Goal: Task Accomplishment & Management: Manage account settings

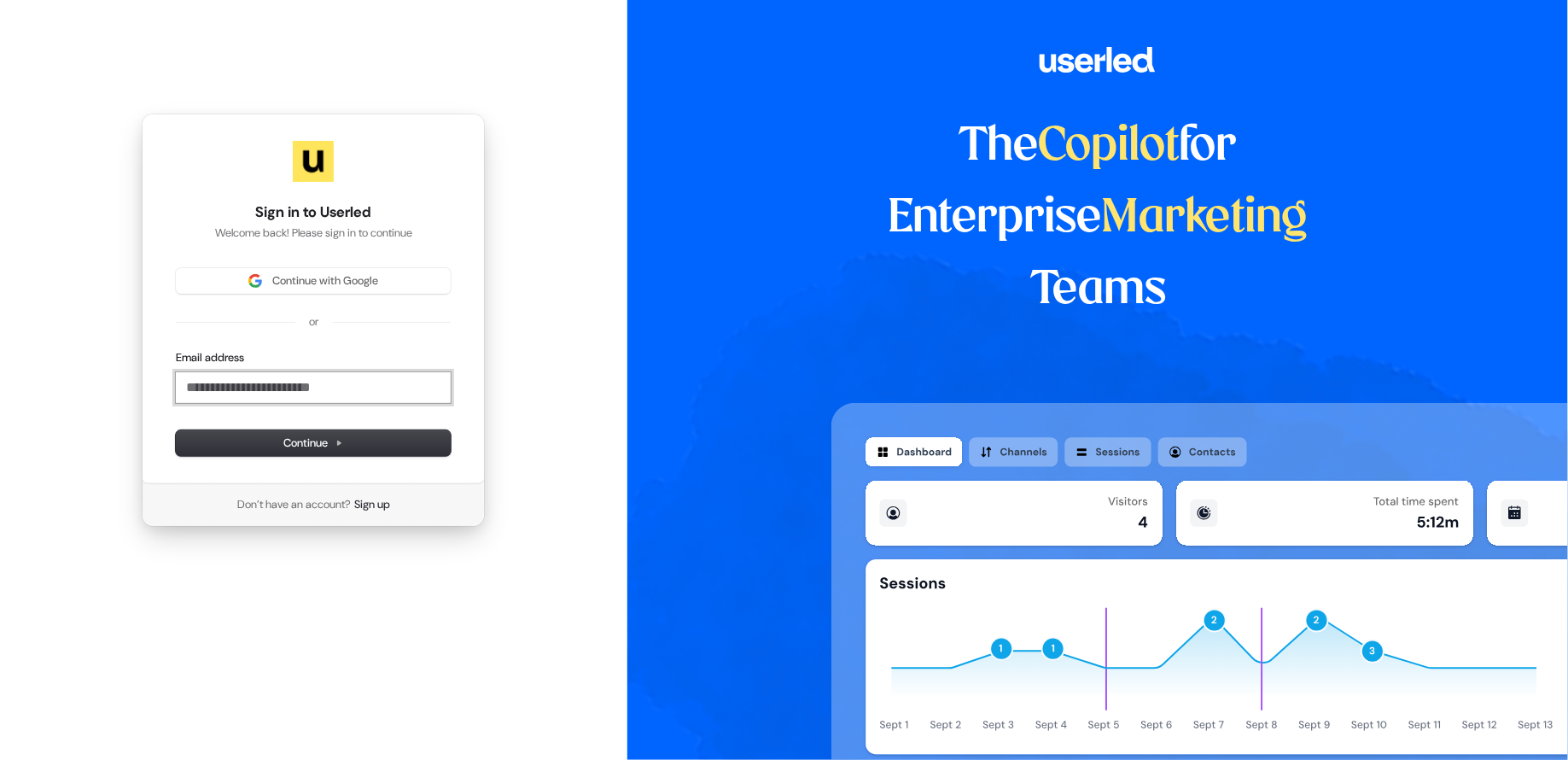
click at [273, 390] on input "Email address" at bounding box center [313, 388] width 275 height 31
click at [176, 350] on button "submit" at bounding box center [176, 350] width 0 height 0
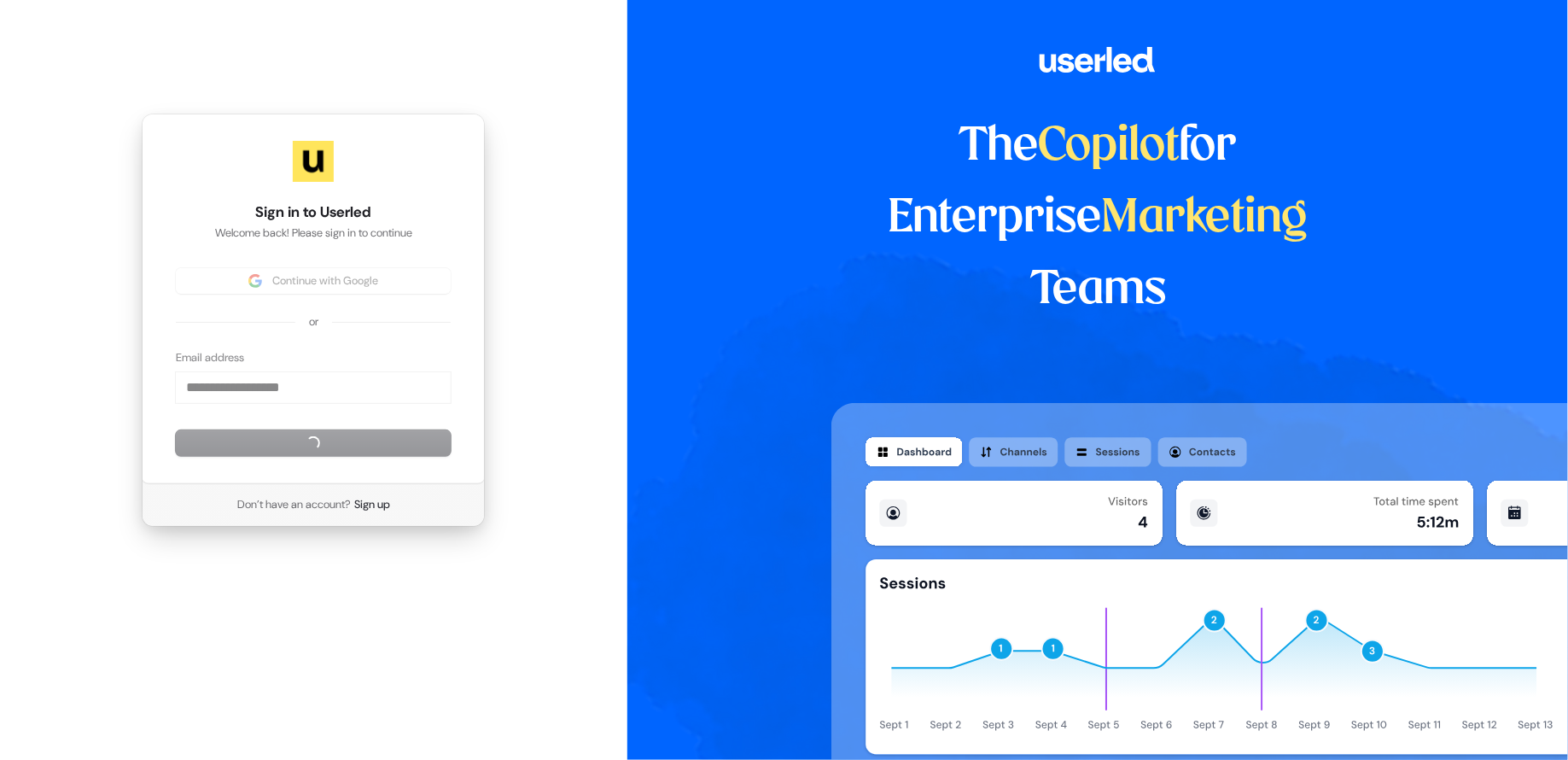
type input "**********"
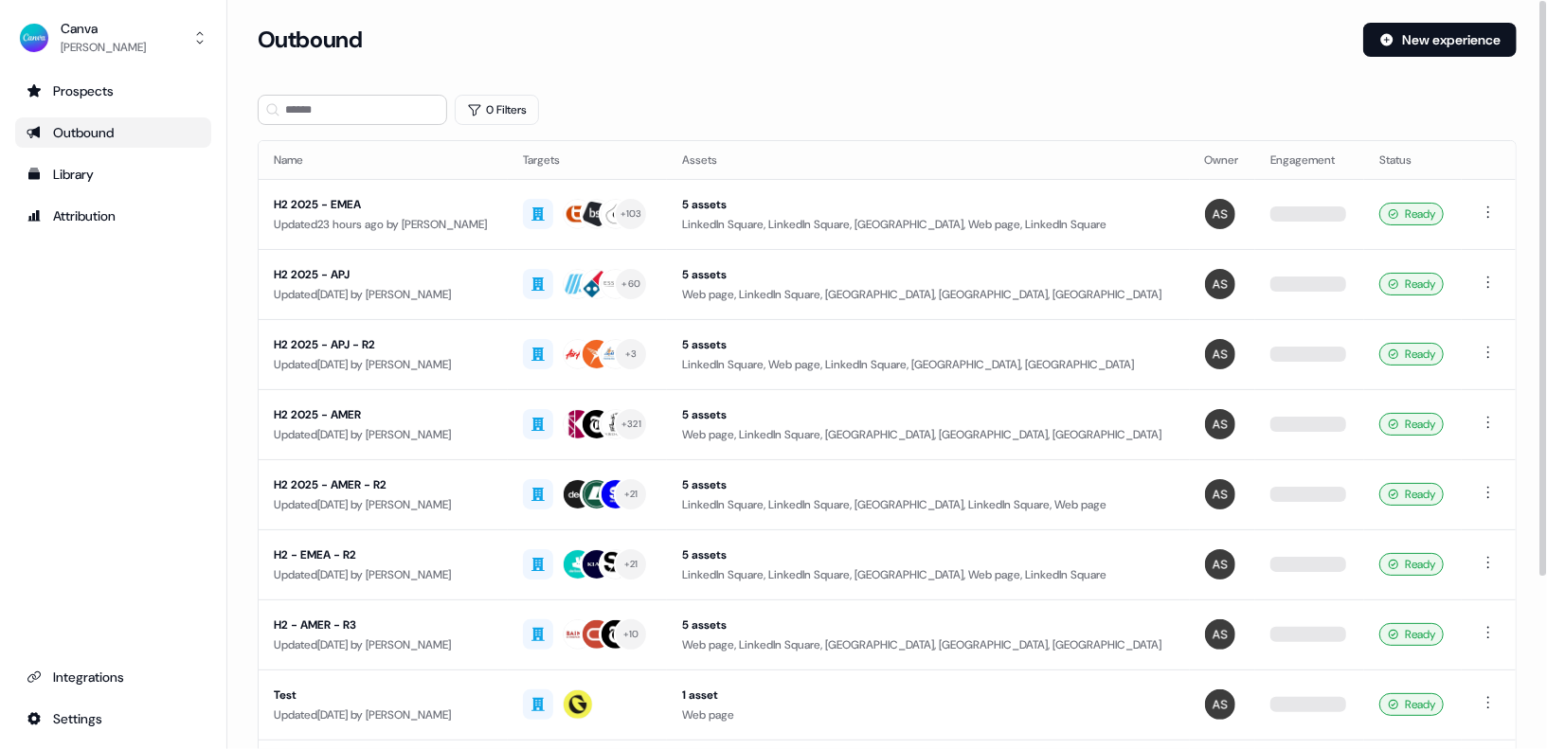
click at [82, 485] on div "Prospects Outbound Library Attribution Integrations Settings" at bounding box center [113, 405] width 196 height 658
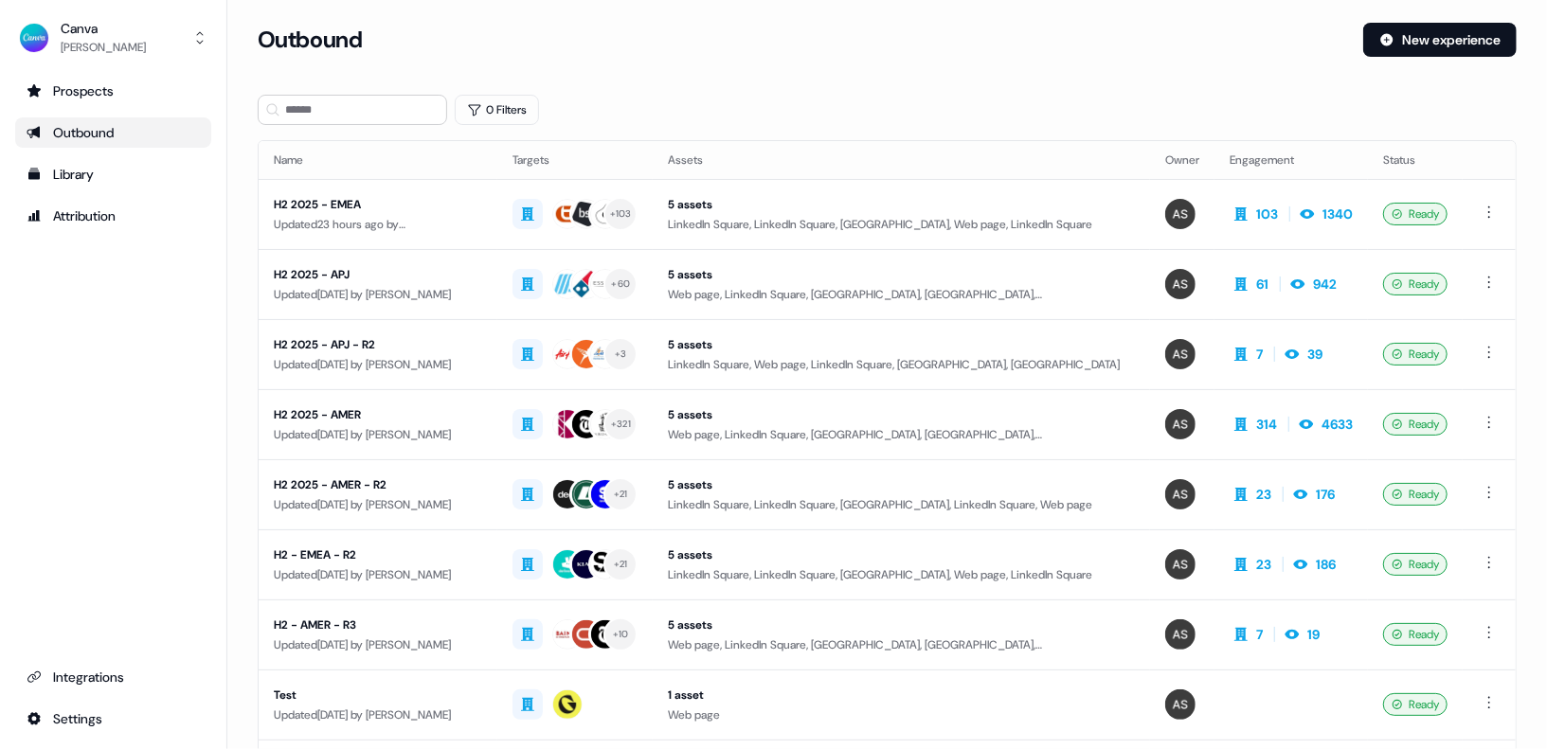
click at [94, 693] on ul "Integrations Settings" at bounding box center [113, 698] width 196 height 72
click at [94, 674] on div "Integrations" at bounding box center [113, 677] width 173 height 19
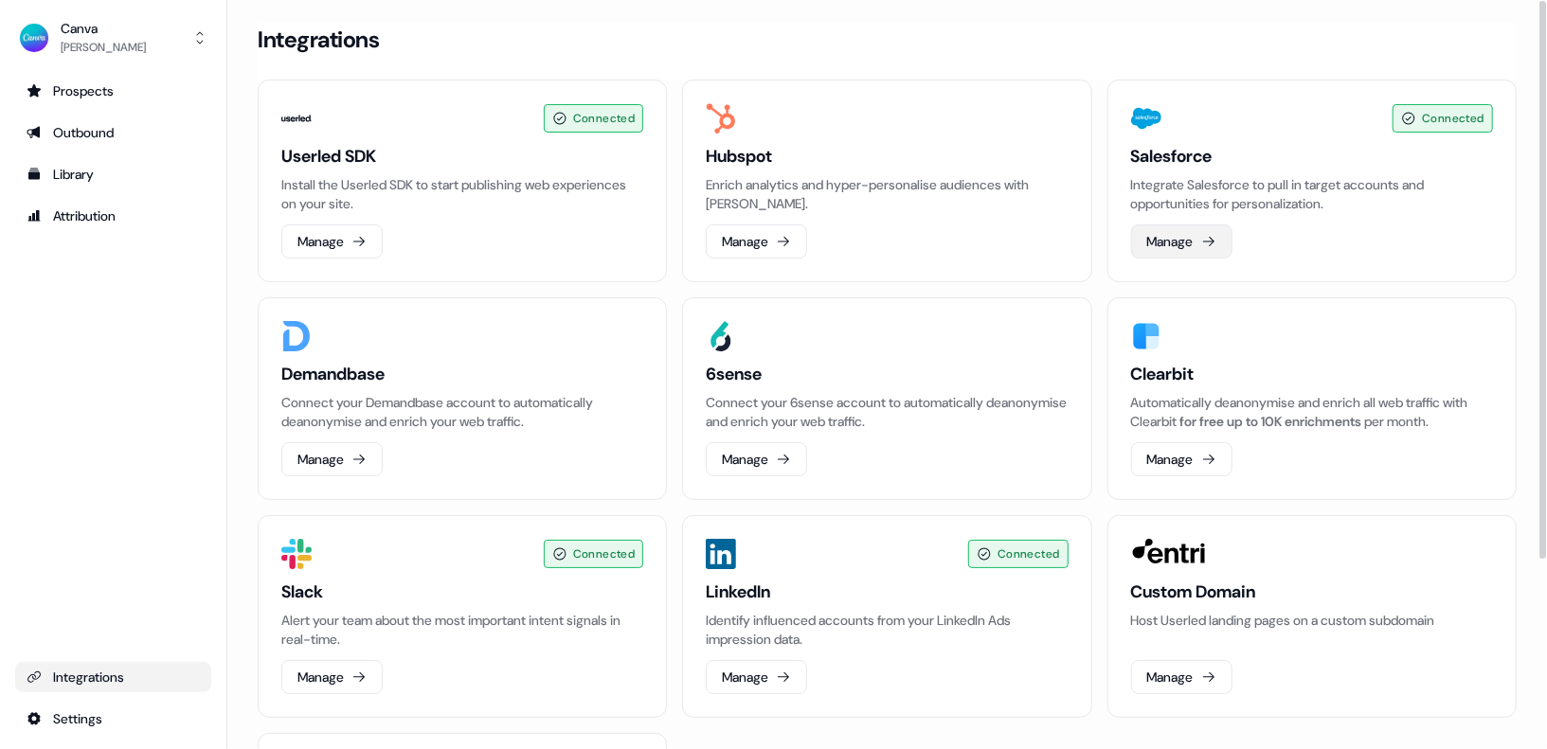
click at [1179, 254] on button "Manage" at bounding box center [1181, 242] width 101 height 34
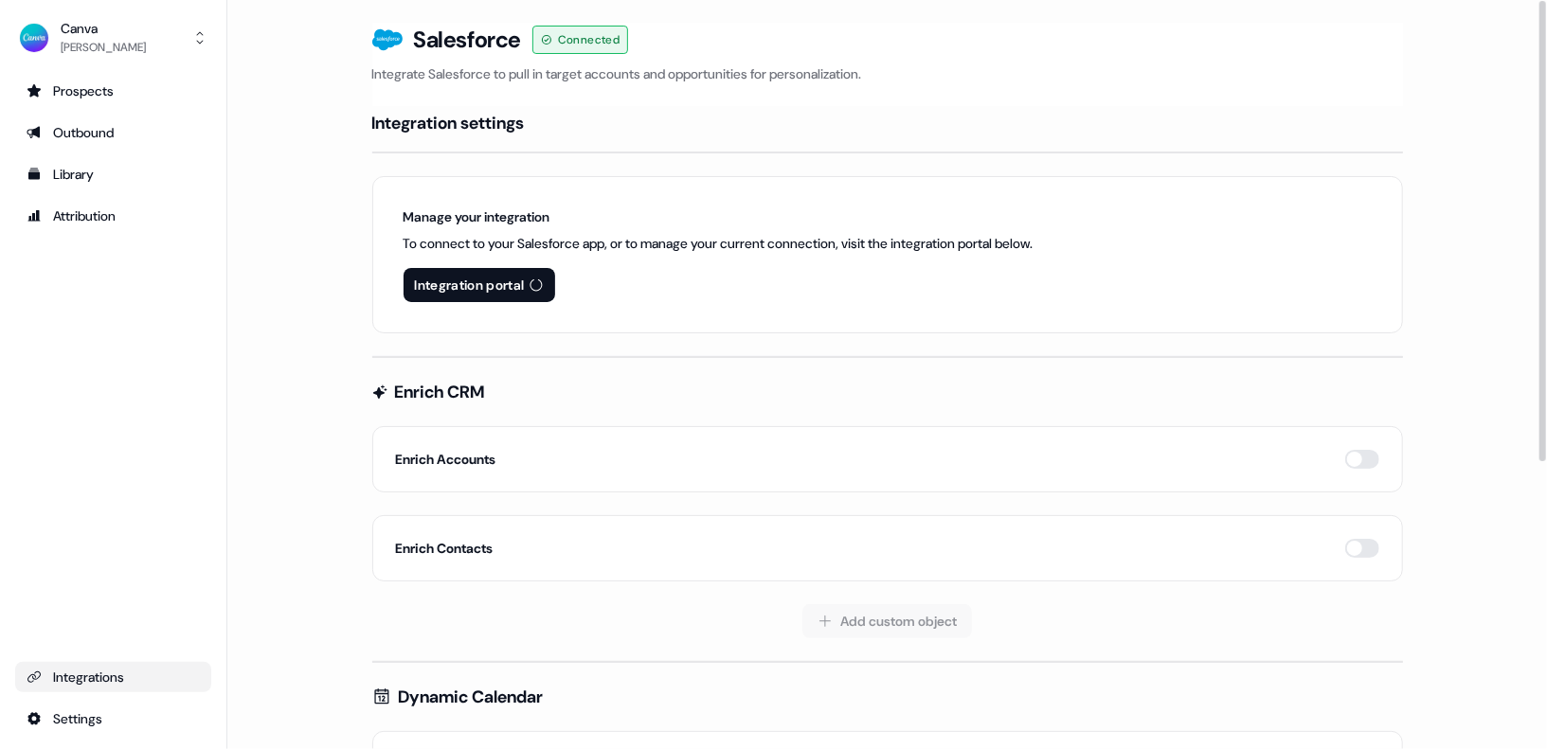
click at [318, 349] on main "Loading... Salesforce Connected Integrate Salesforce to pull in target accounts…" at bounding box center [887, 623] width 1320 height 1201
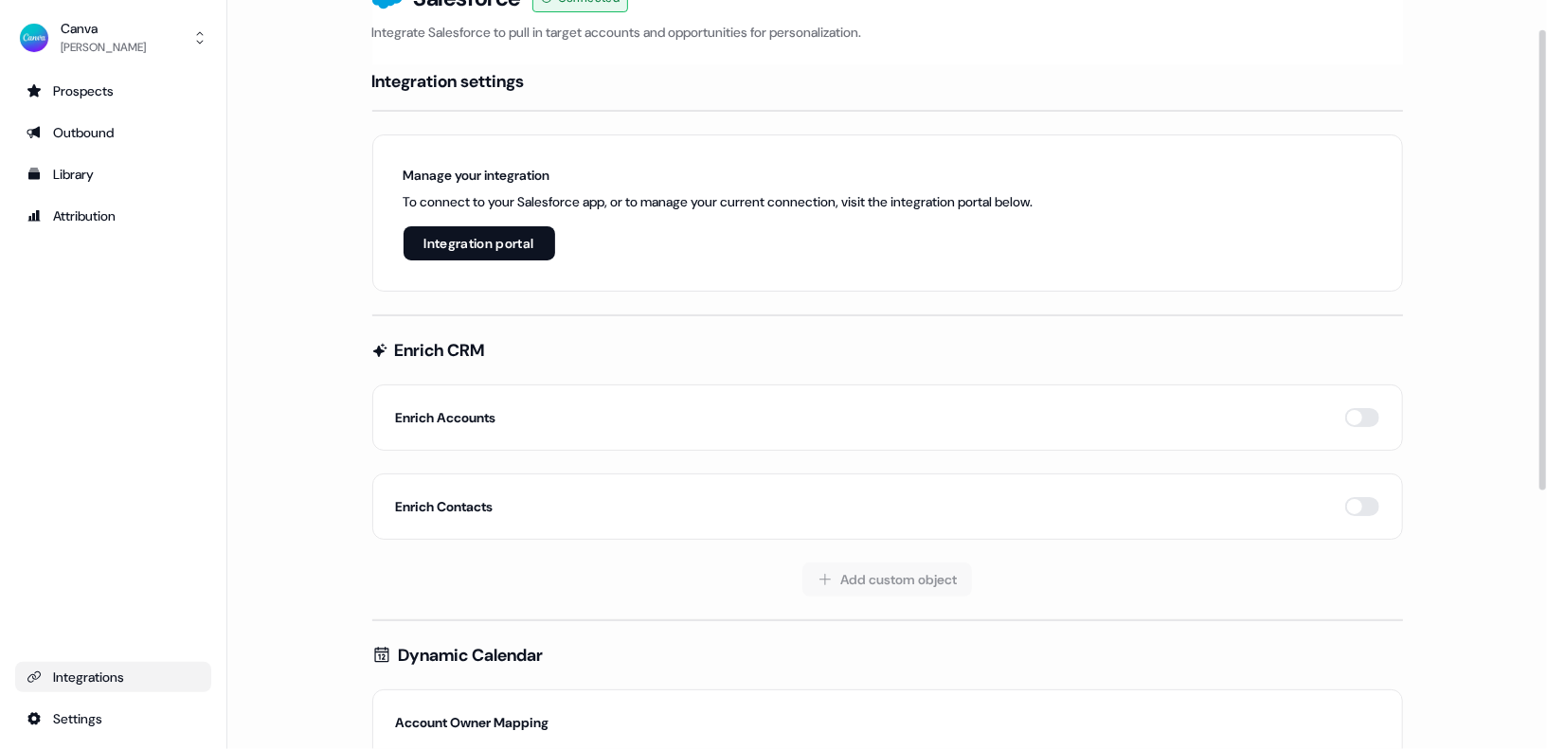
scroll to position [49, 0]
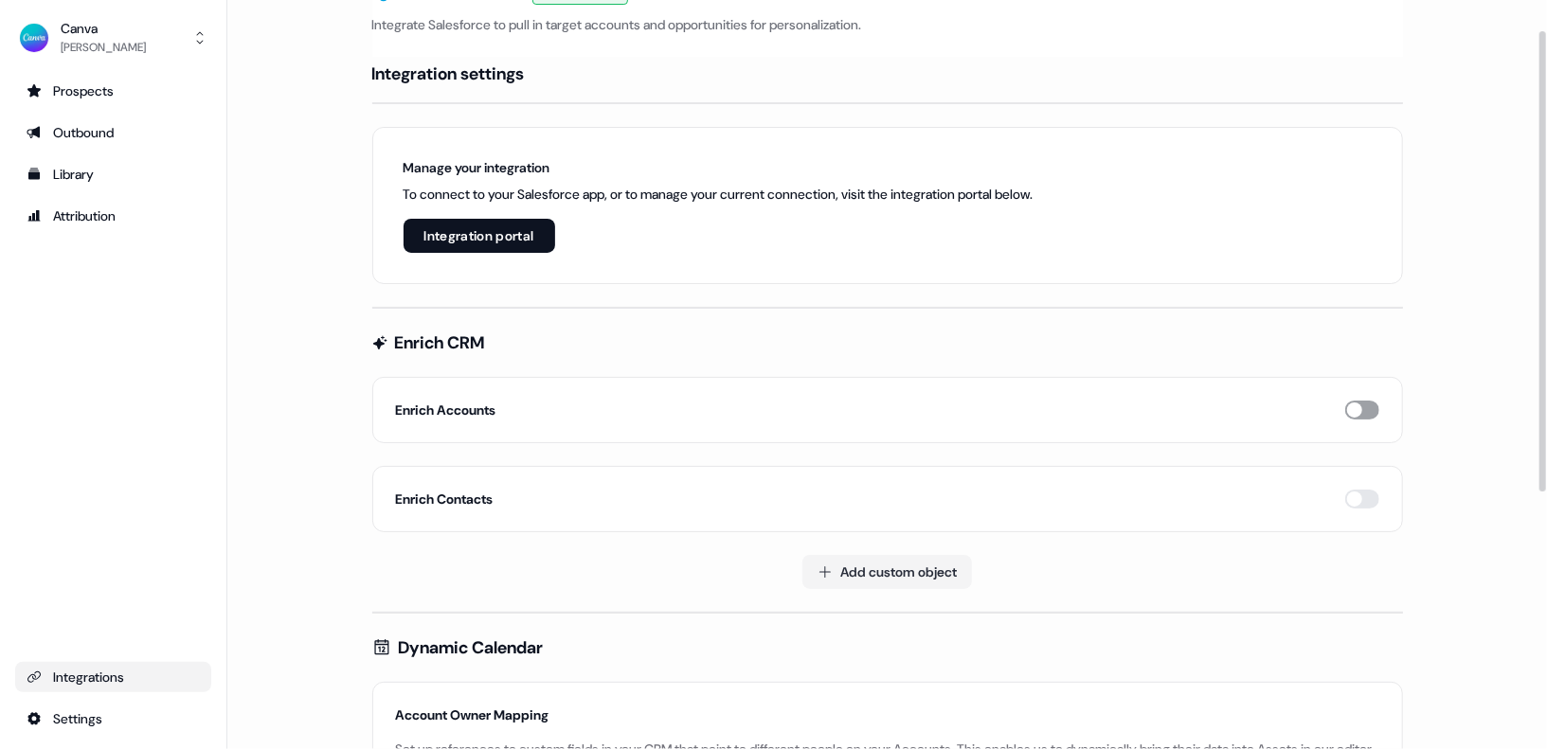
click at [1366, 405] on button "button" at bounding box center [1362, 410] width 34 height 19
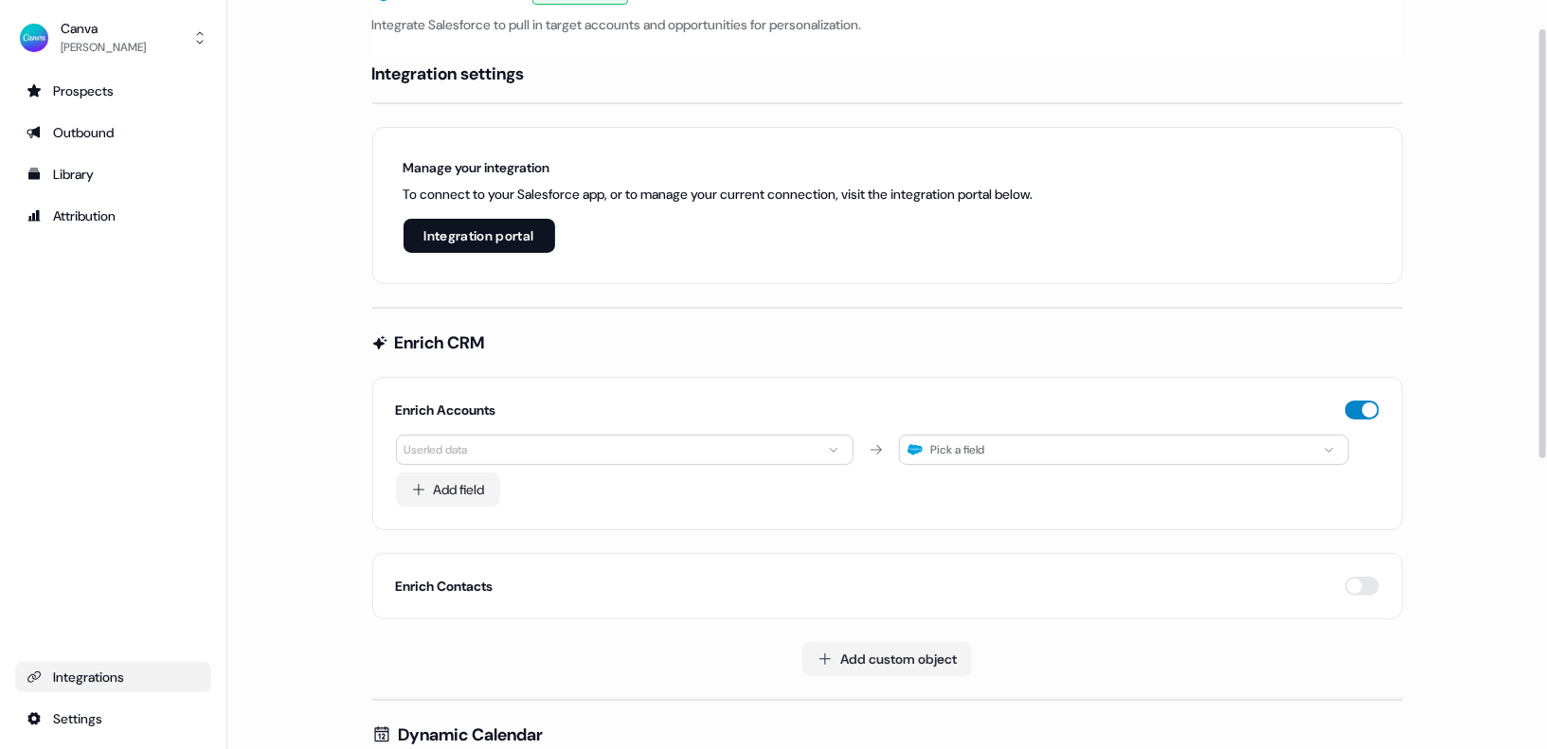
click at [1372, 407] on button "button" at bounding box center [1362, 410] width 34 height 19
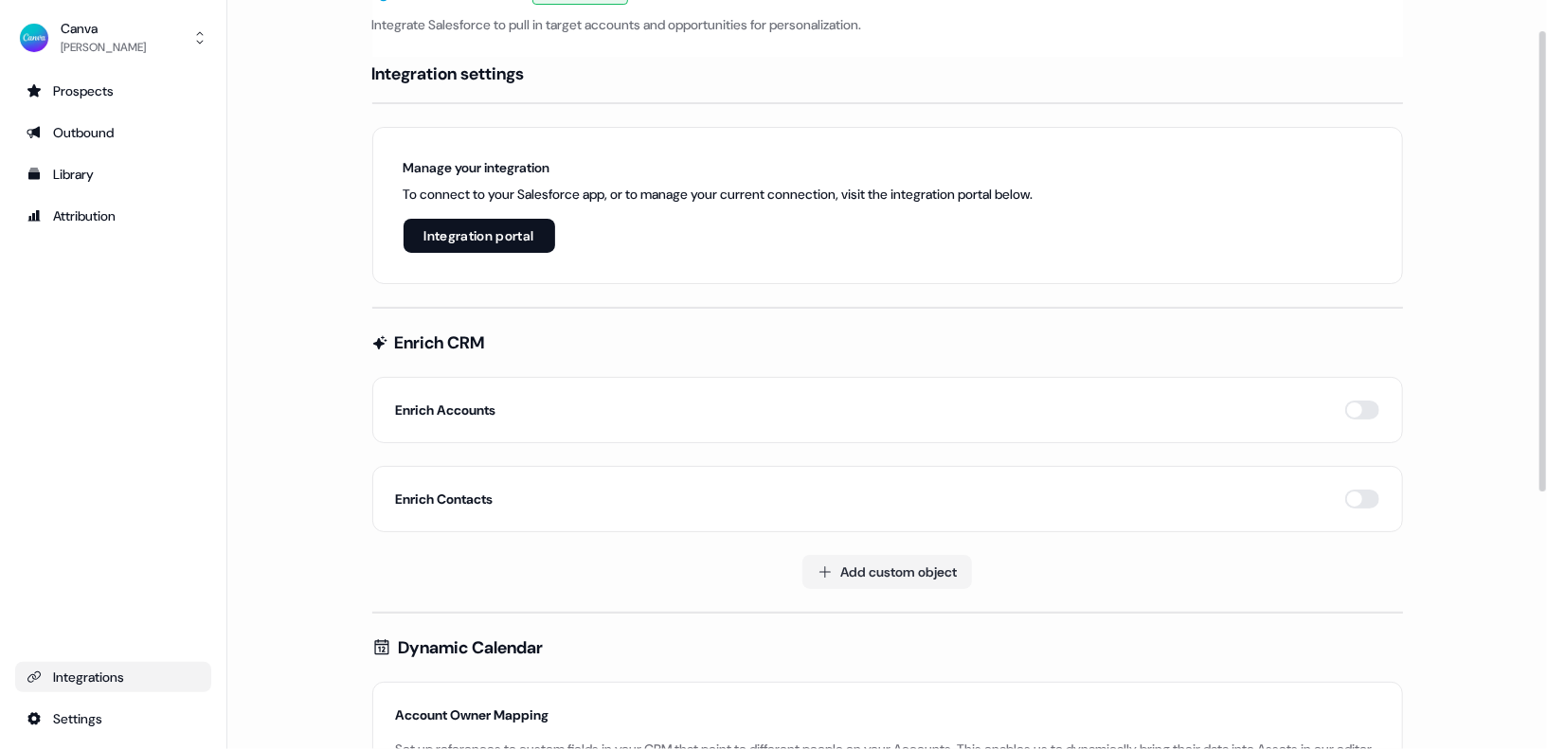
click at [1445, 386] on main "Loading... Salesforce Connected Integrate Salesforce to pull in target accounts…" at bounding box center [887, 573] width 1320 height 1201
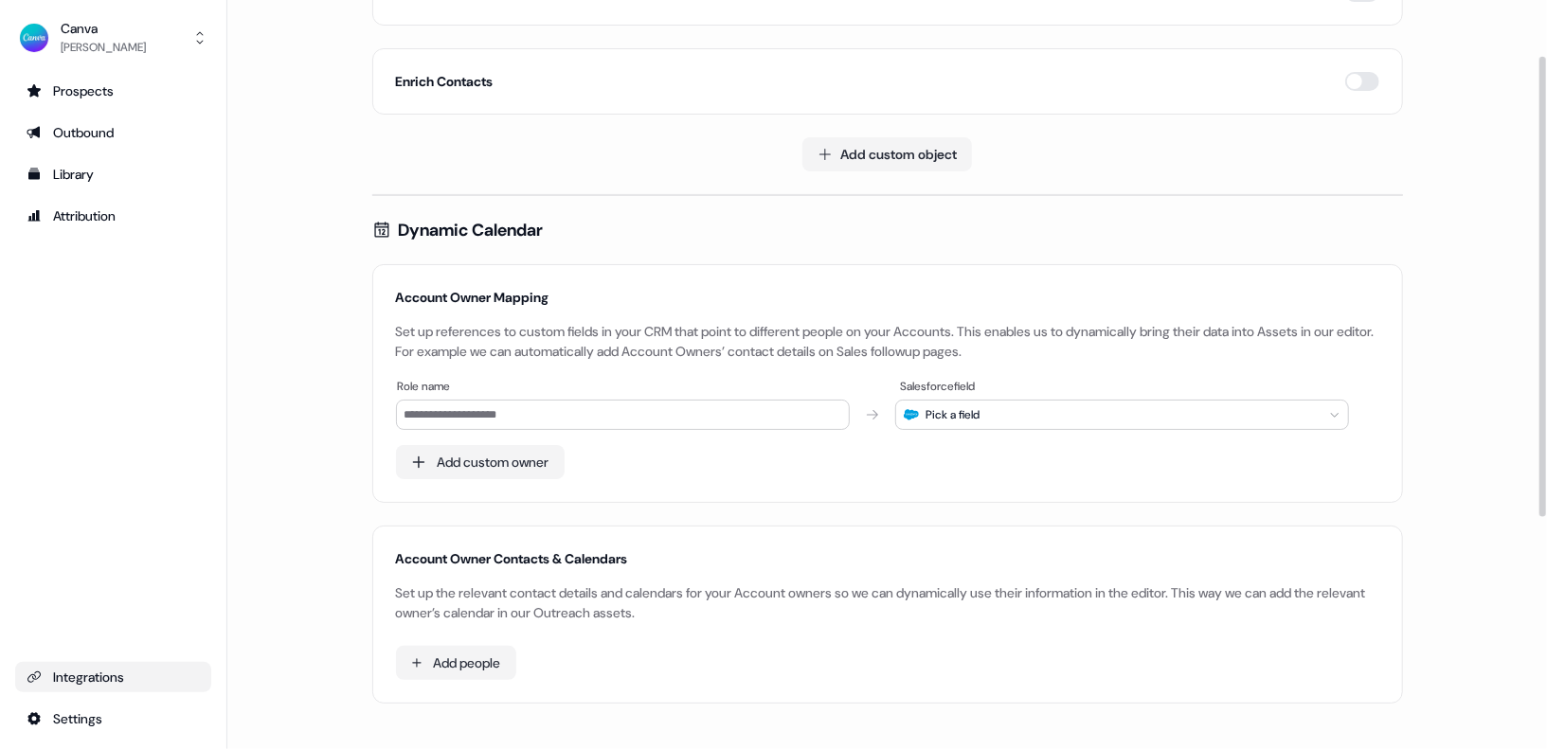
scroll to position [0, 0]
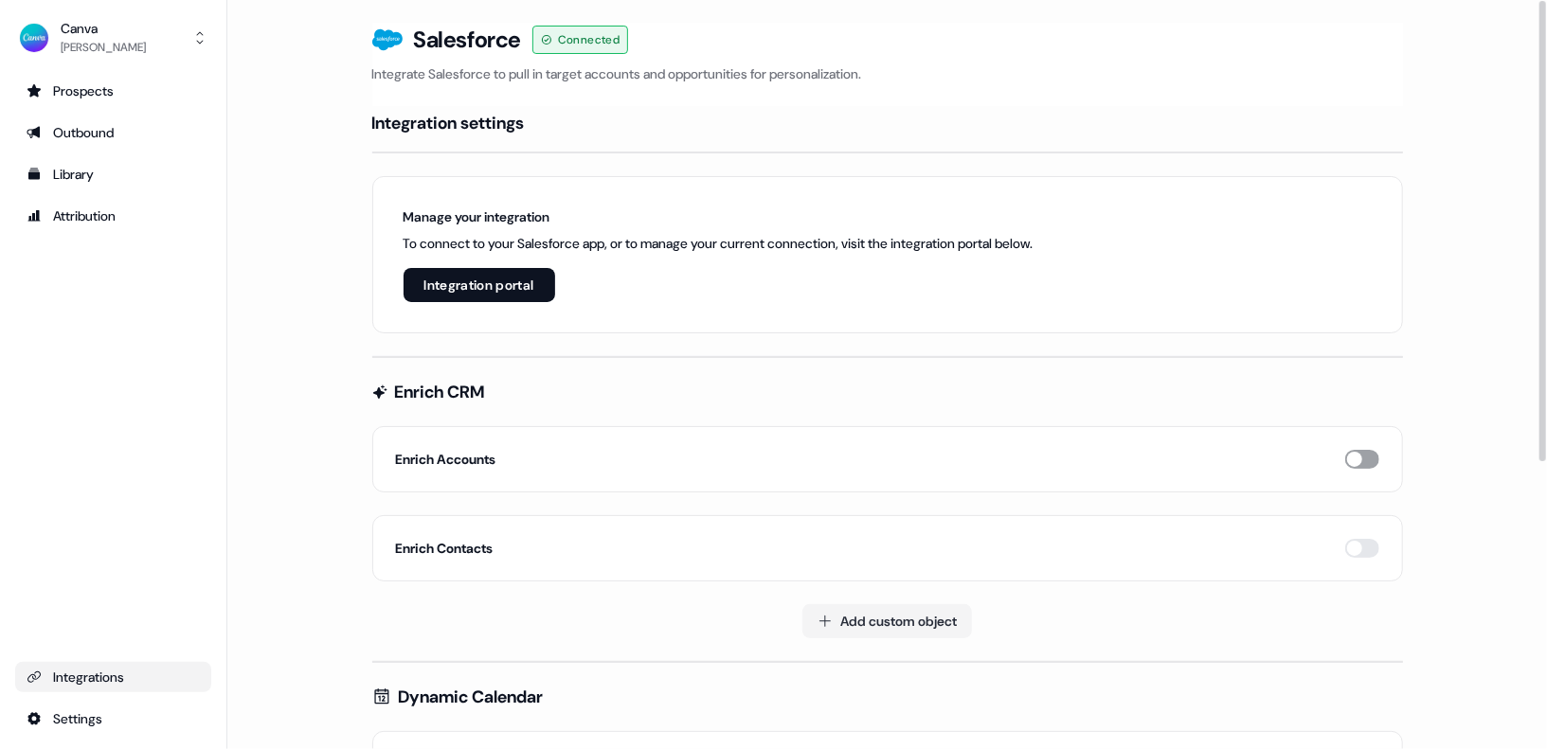
click at [1362, 452] on button "button" at bounding box center [1362, 459] width 34 height 19
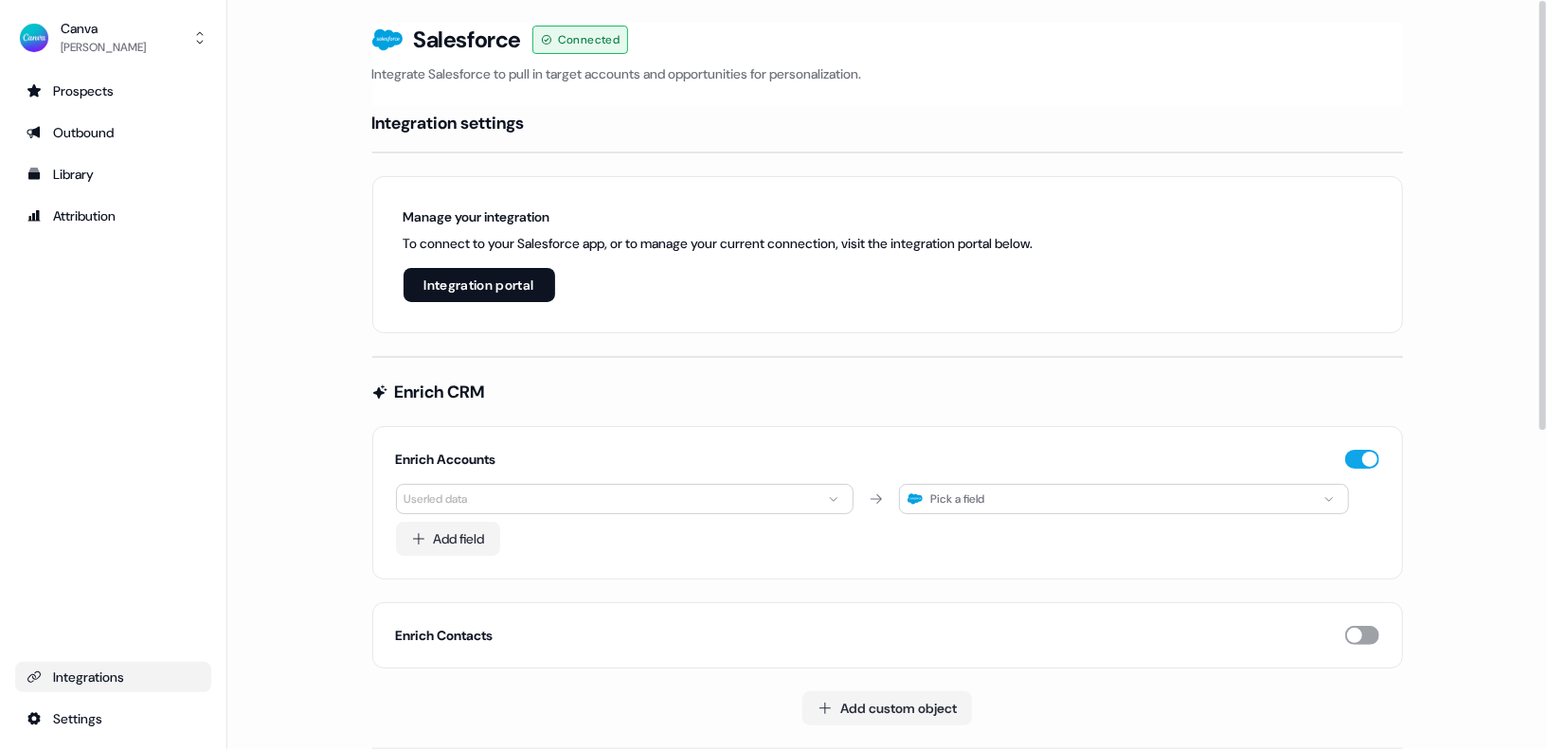
click at [1359, 635] on button "button" at bounding box center [1362, 635] width 34 height 19
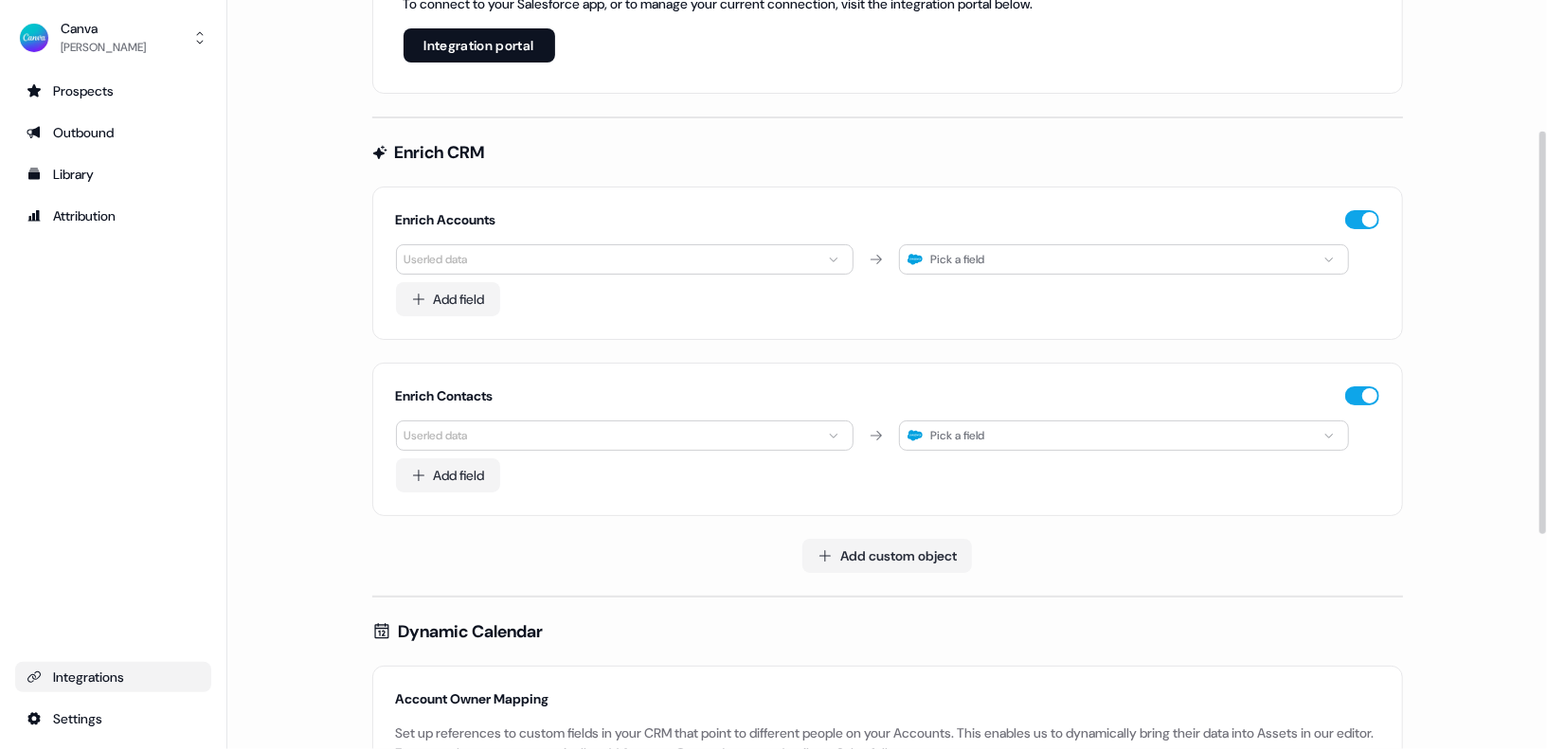
scroll to position [243, 0]
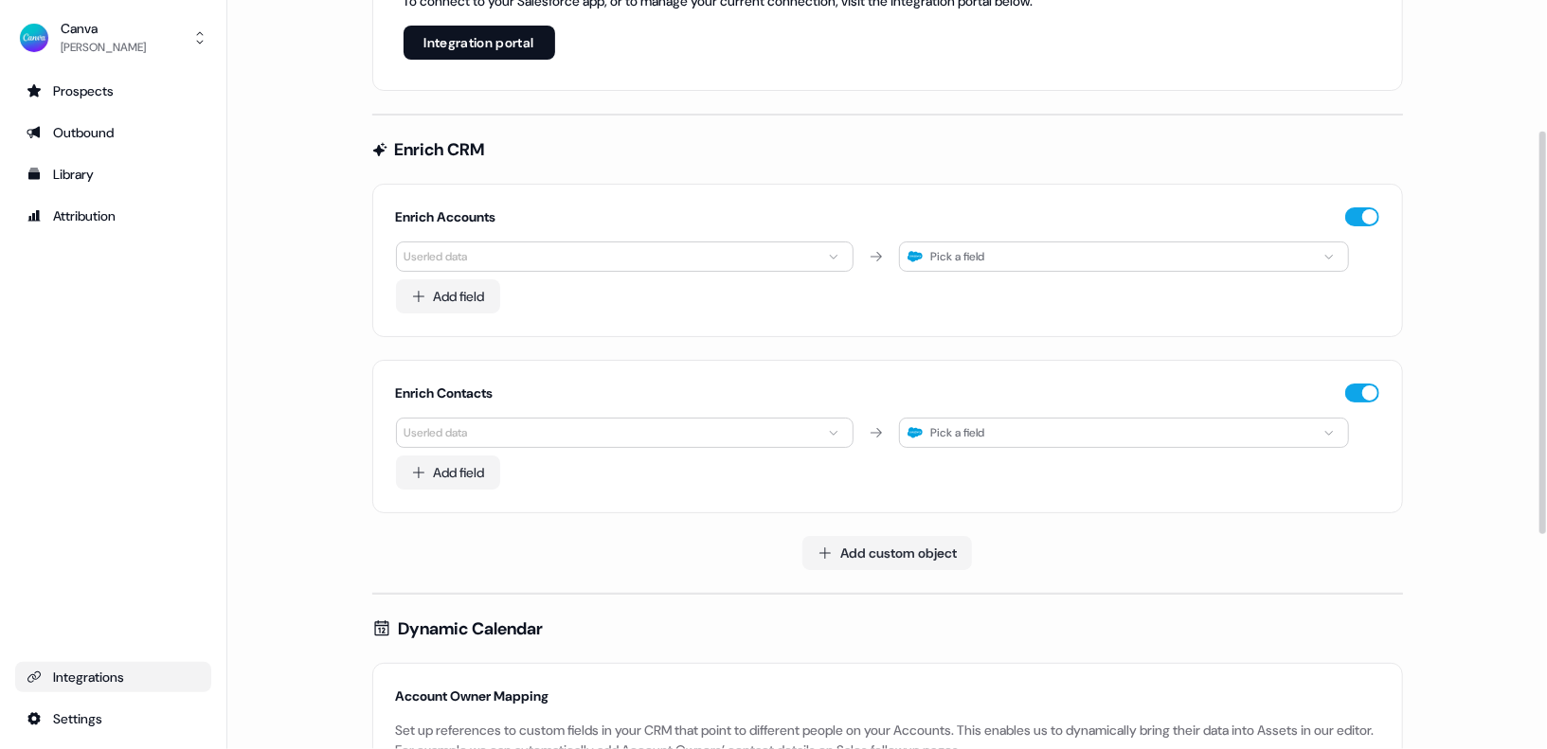
click at [1460, 487] on main "Loading... Salesforce Connected Integrate Salesforce to pull in target accounts…" at bounding box center [887, 468] width 1320 height 1376
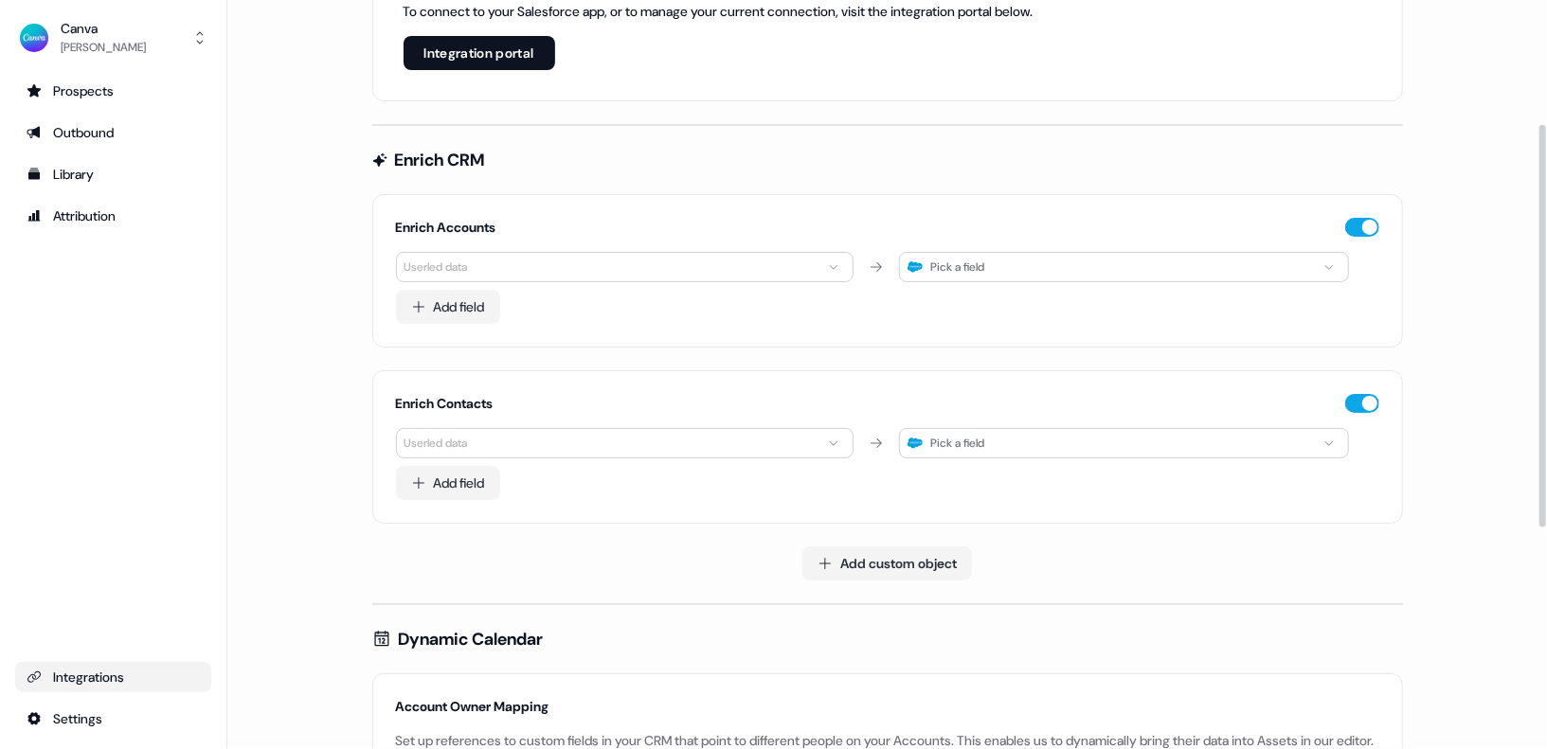
scroll to position [230, 0]
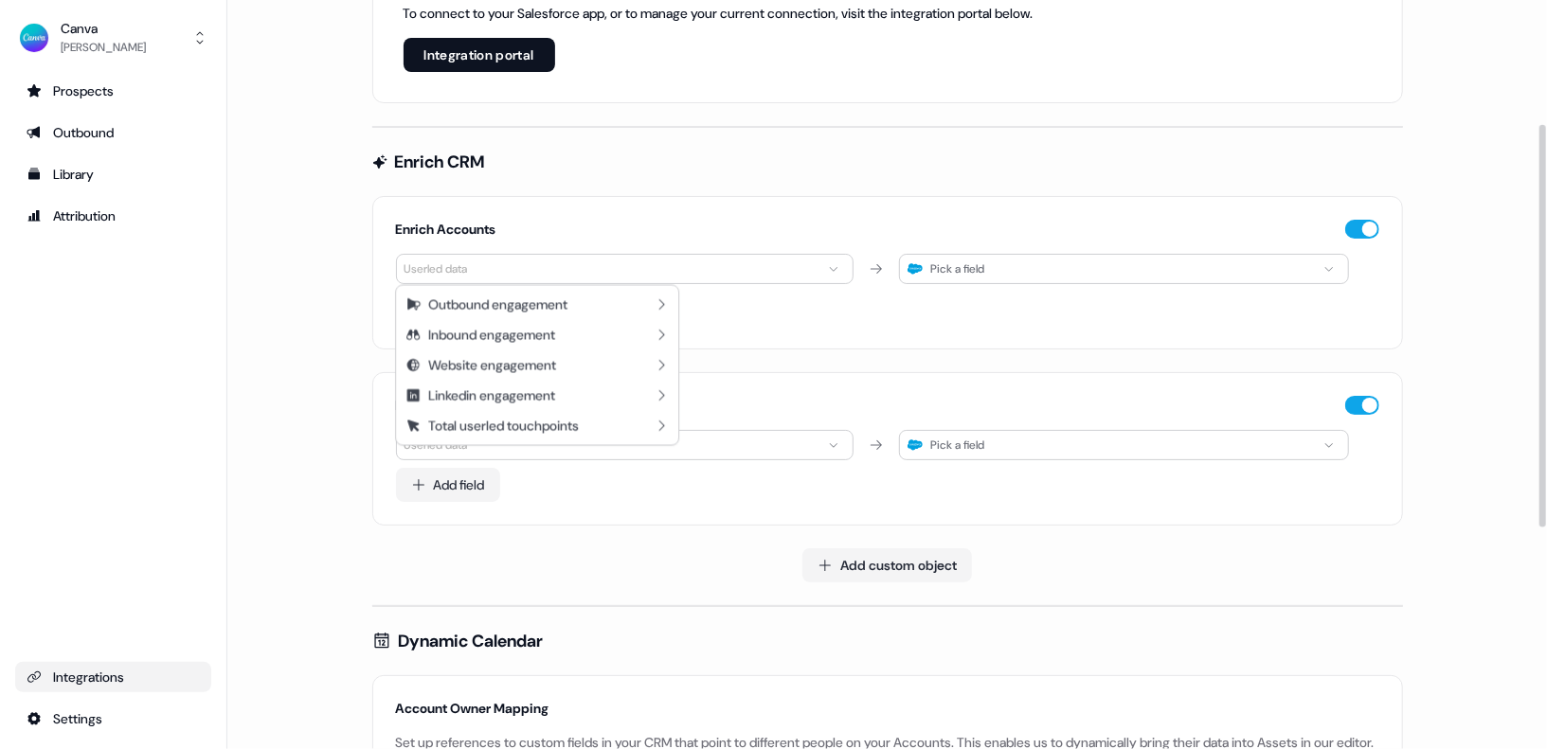
click at [816, 259] on html "For the best experience switch devices to a bigger screen. Go to Userled.io Can…" at bounding box center [773, 374] width 1547 height 749
click at [285, 382] on html "For the best experience switch devices to a bigger screen. Go to Userled.io Can…" at bounding box center [773, 374] width 1547 height 749
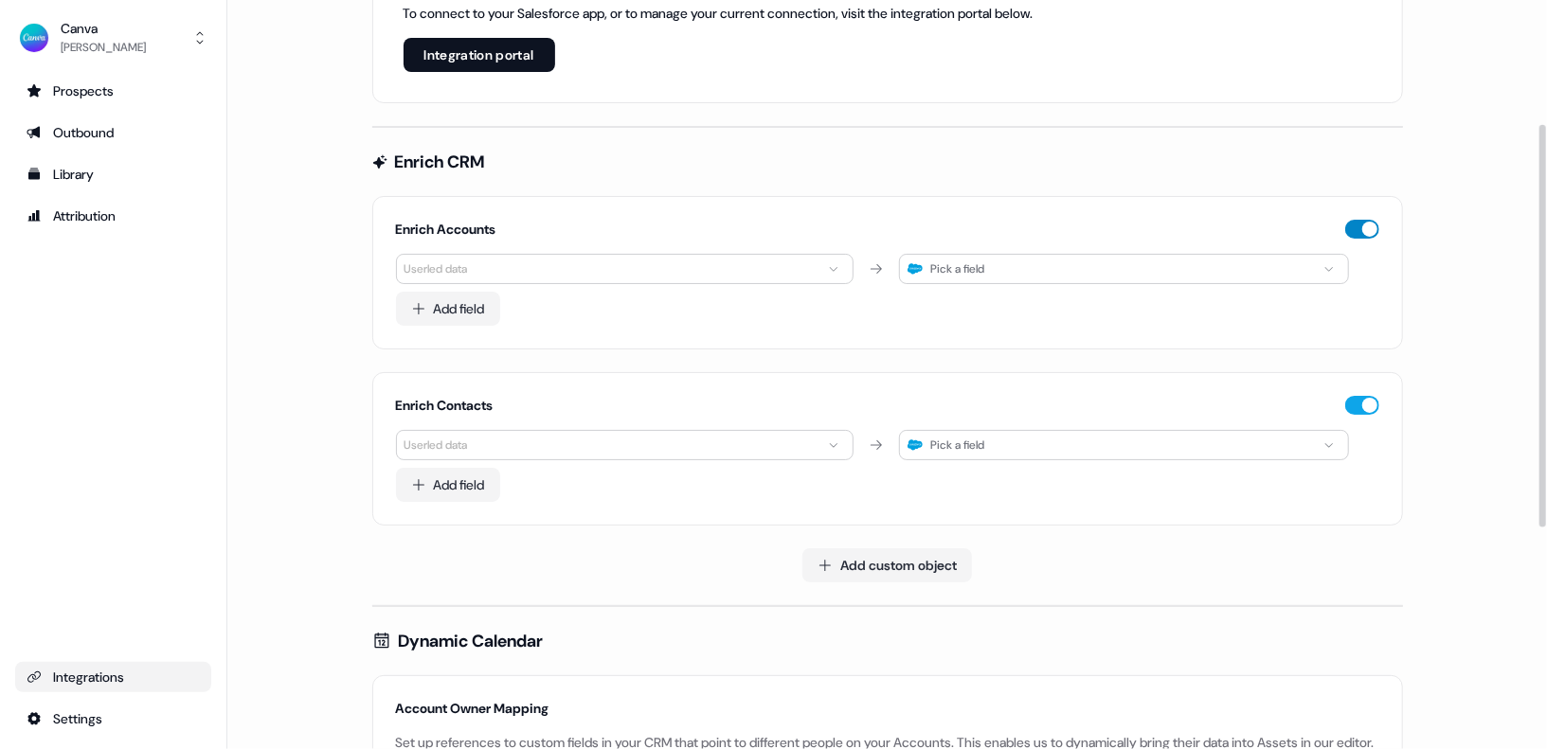
click at [1366, 220] on button "button" at bounding box center [1362, 229] width 34 height 19
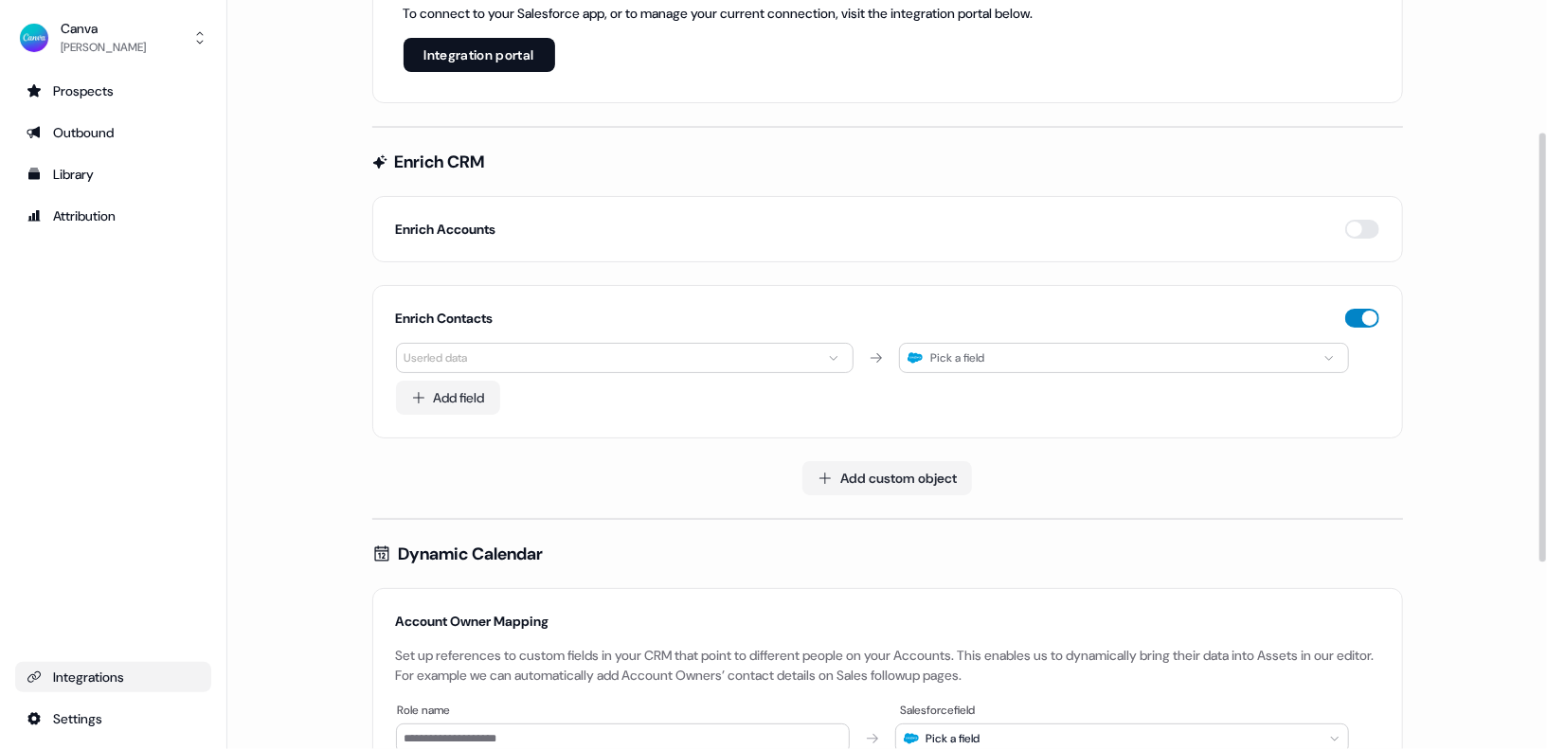
click at [1362, 310] on button "button" at bounding box center [1362, 318] width 34 height 19
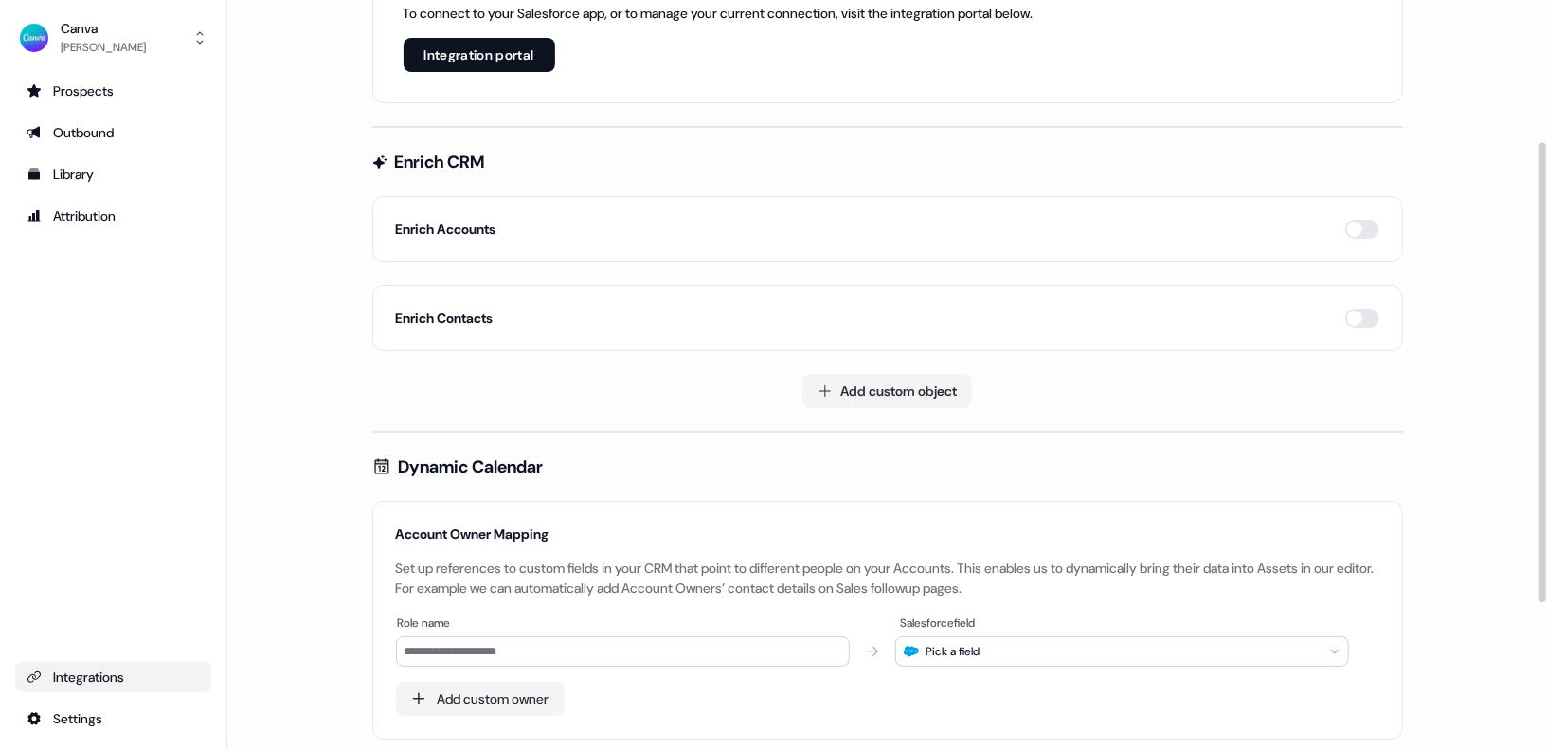
click at [1467, 304] on main "Loading... Salesforce Connected Integrate Salesforce to pull in target accounts…" at bounding box center [887, 393] width 1320 height 1201
click at [96, 729] on html "For the best experience switch devices to a bigger screen. Go to Userled.io Can…" at bounding box center [773, 374] width 1547 height 749
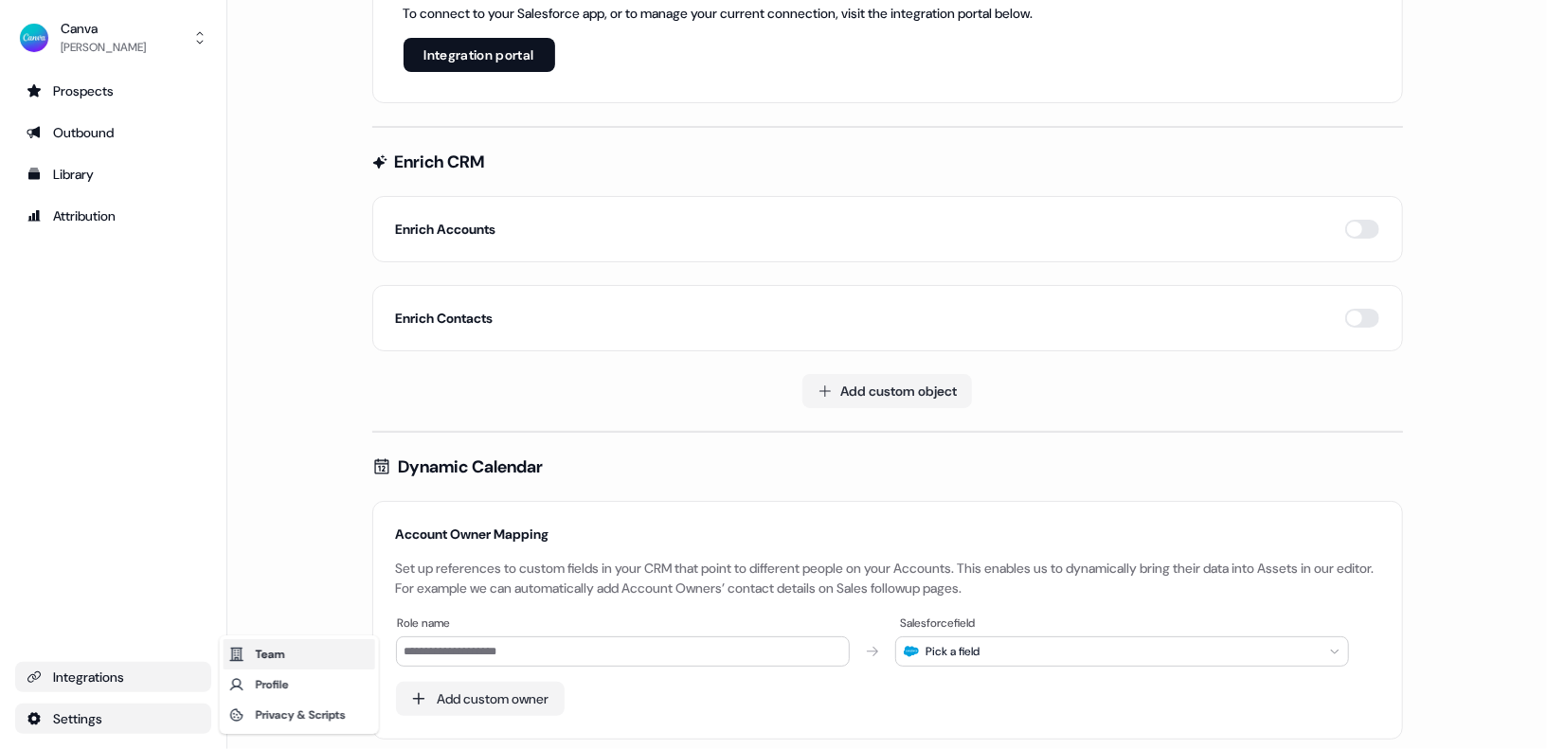
click at [285, 655] on div "Team" at bounding box center [300, 654] width 152 height 30
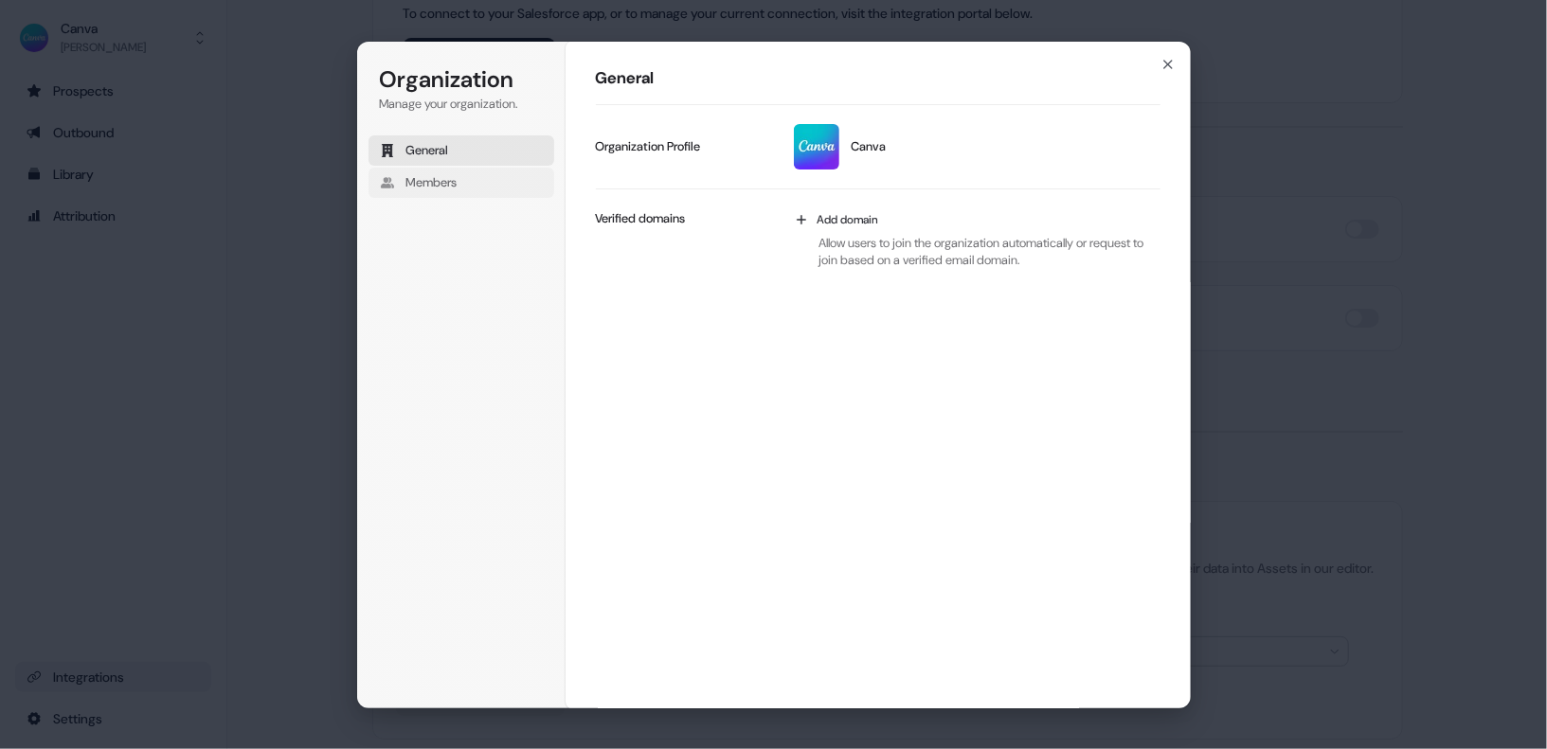
click at [436, 171] on button "Members" at bounding box center [462, 183] width 186 height 30
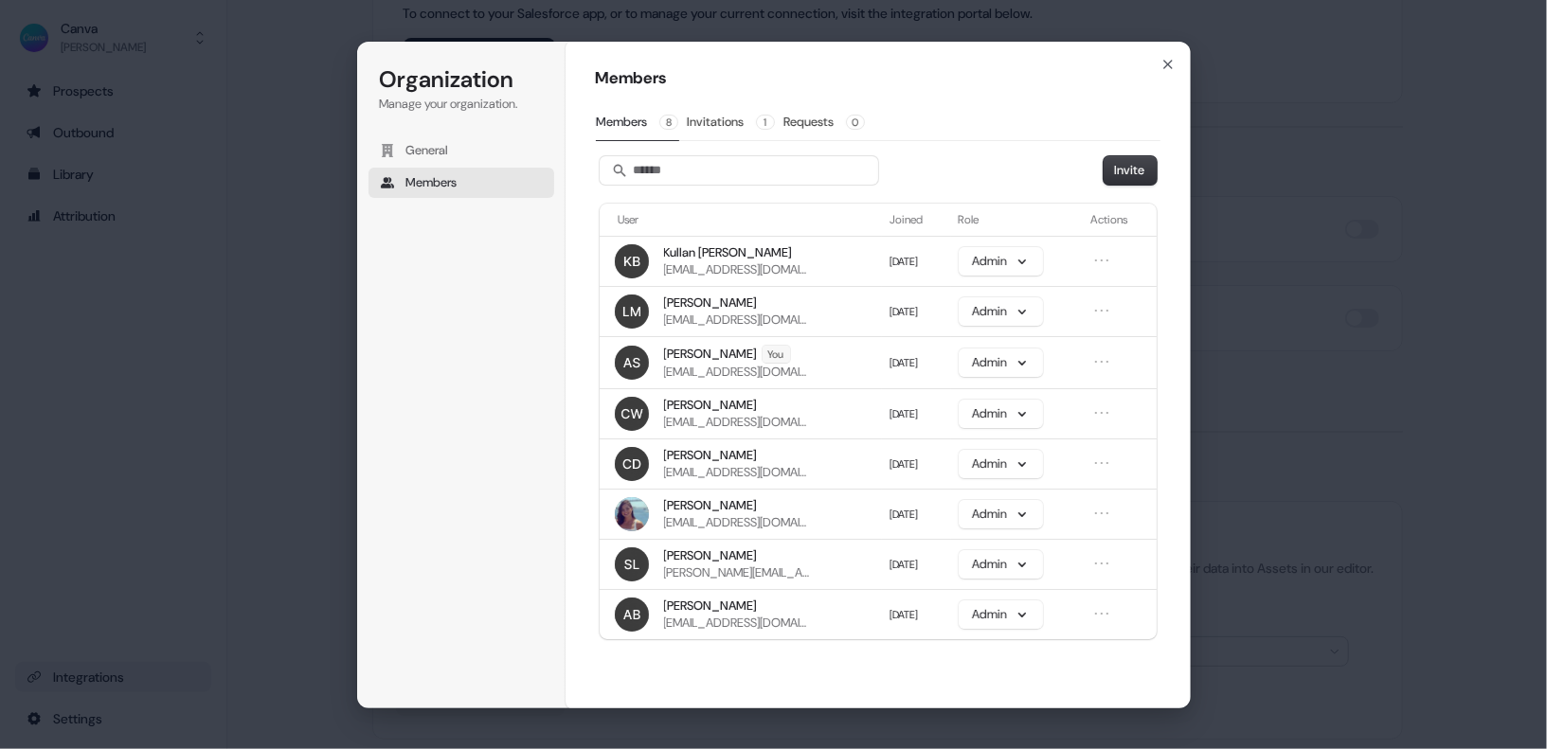
click at [706, 680] on div "Members Members 8 Invitations 1 Requests 0 Invite User Joined Role Actions Kull…" at bounding box center [878, 375] width 625 height 669
click at [706, 678] on div "Members Members 8 Invitations 1 Requests 0 Invite User Joined Role Actions Kull…" at bounding box center [878, 375] width 625 height 669
click at [525, 547] on div "Organization Manage your organization. General Members" at bounding box center [465, 375] width 216 height 667
